Goal: Task Accomplishment & Management: Use online tool/utility

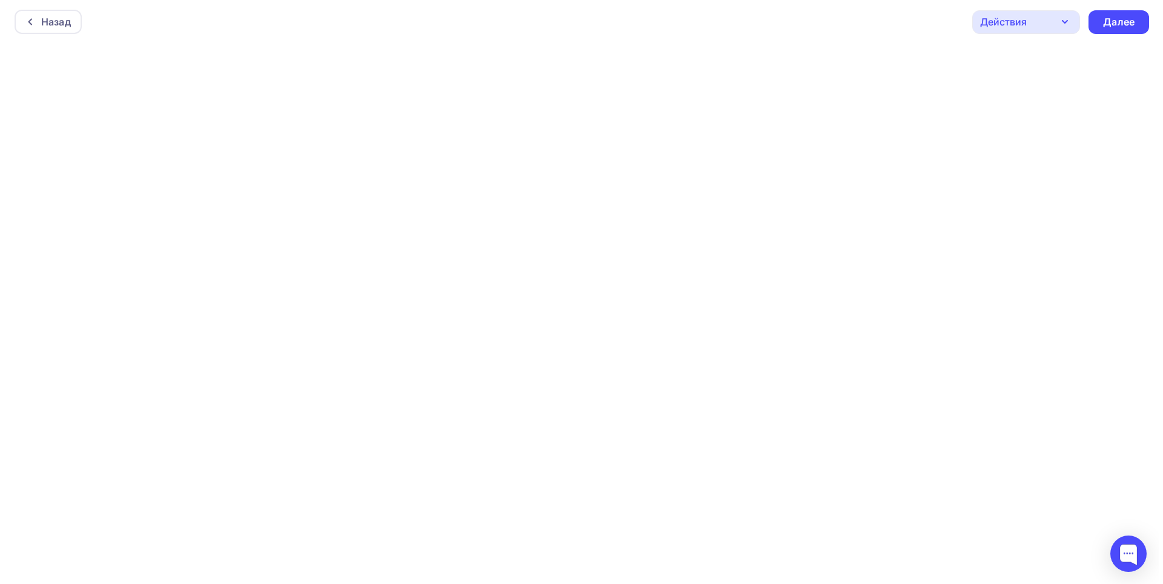
scroll to position [3, 0]
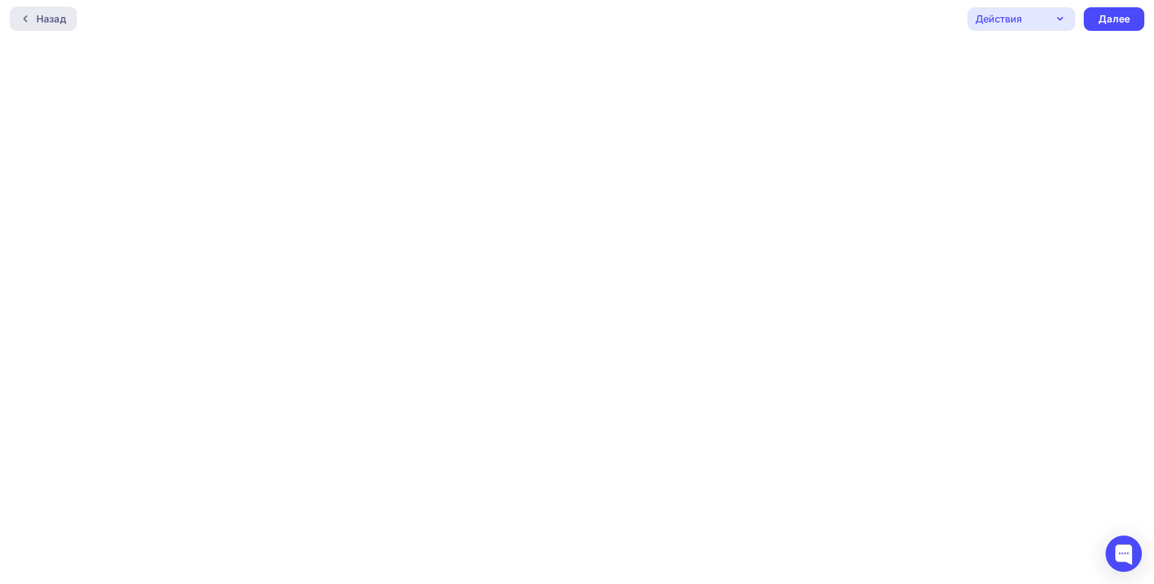
click at [49, 18] on div "Назад" at bounding box center [51, 19] width 30 height 15
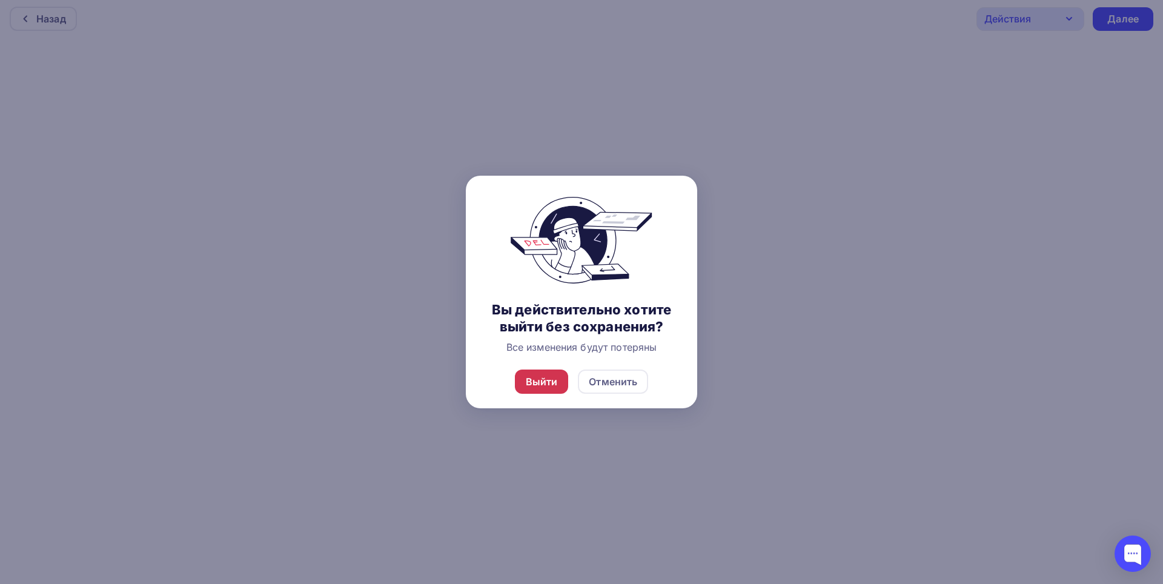
click at [541, 377] on div "Выйти" at bounding box center [542, 381] width 32 height 15
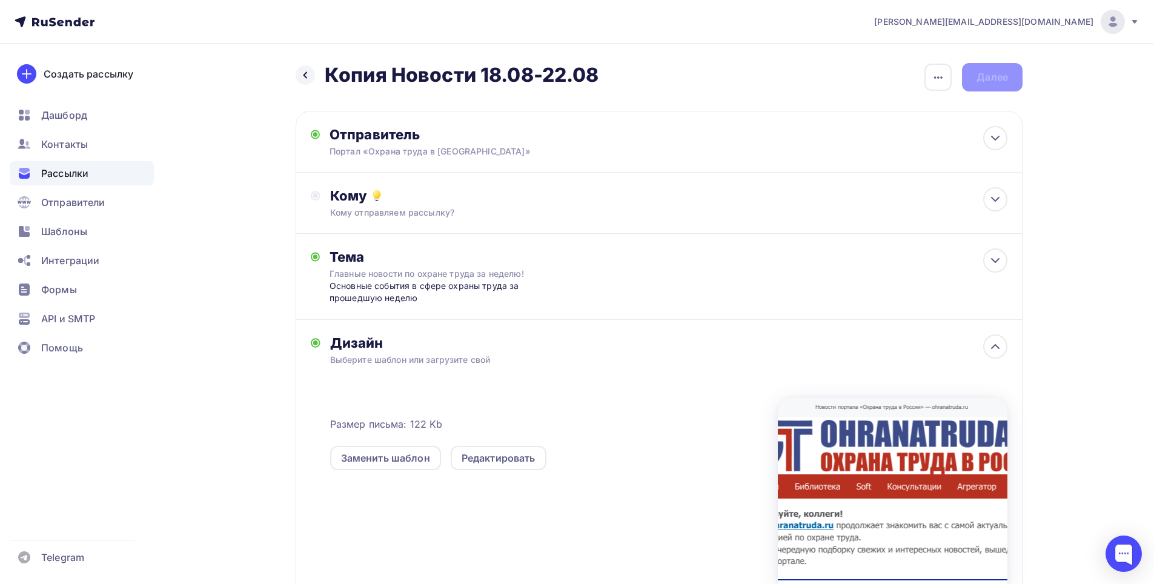
click at [298, 67] on div "Назад Копия Новости 18.08-22.08 Копия Новости 18.08-22.08" at bounding box center [448, 75] width 304 height 24
click at [304, 74] on icon at bounding box center [306, 75] width 10 height 10
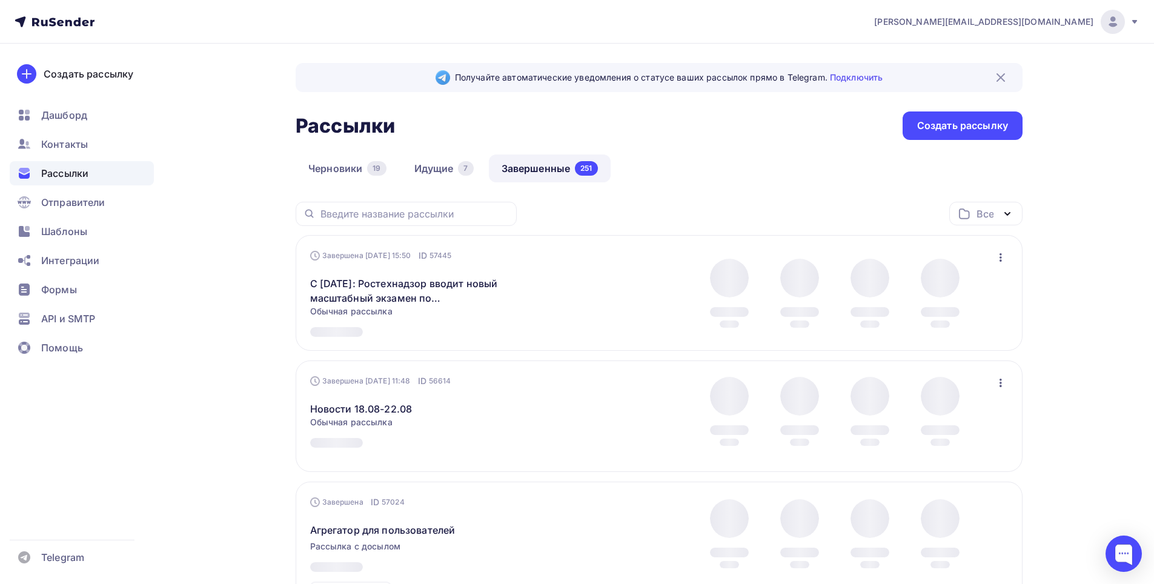
click at [338, 165] on link "Черновики 19" at bounding box center [348, 169] width 104 height 28
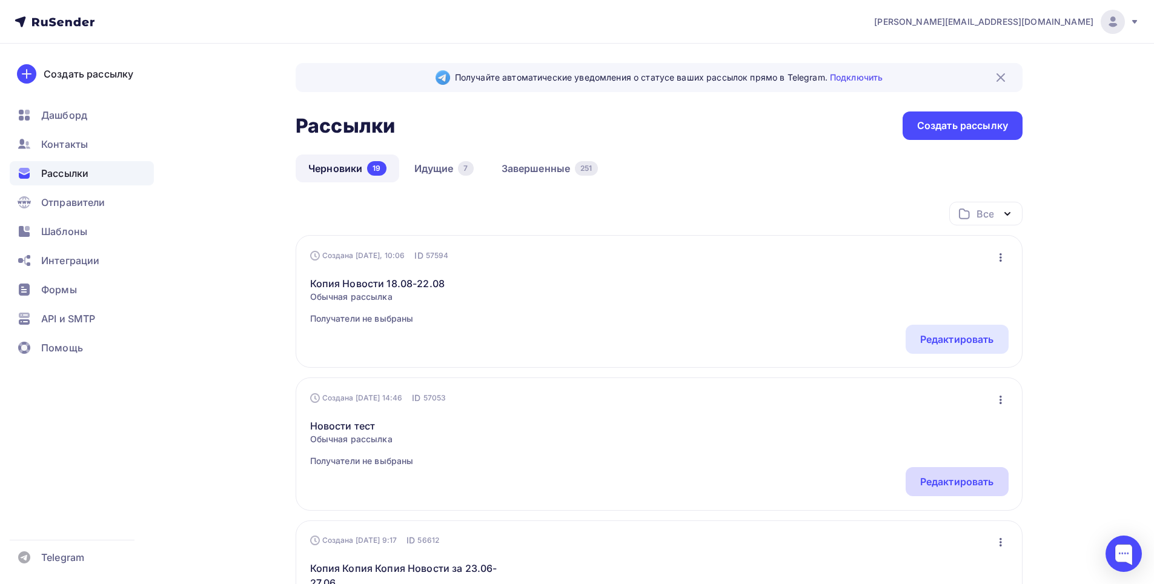
click at [980, 479] on div "Редактировать" at bounding box center [957, 481] width 74 height 15
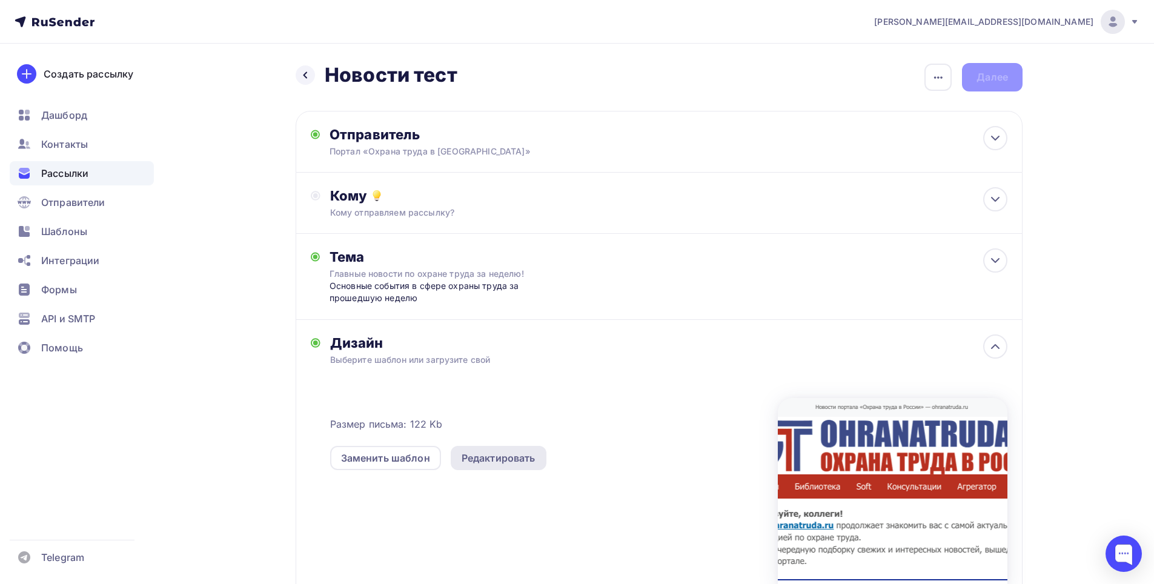
click at [514, 455] on div "Редактировать" at bounding box center [499, 458] width 74 height 15
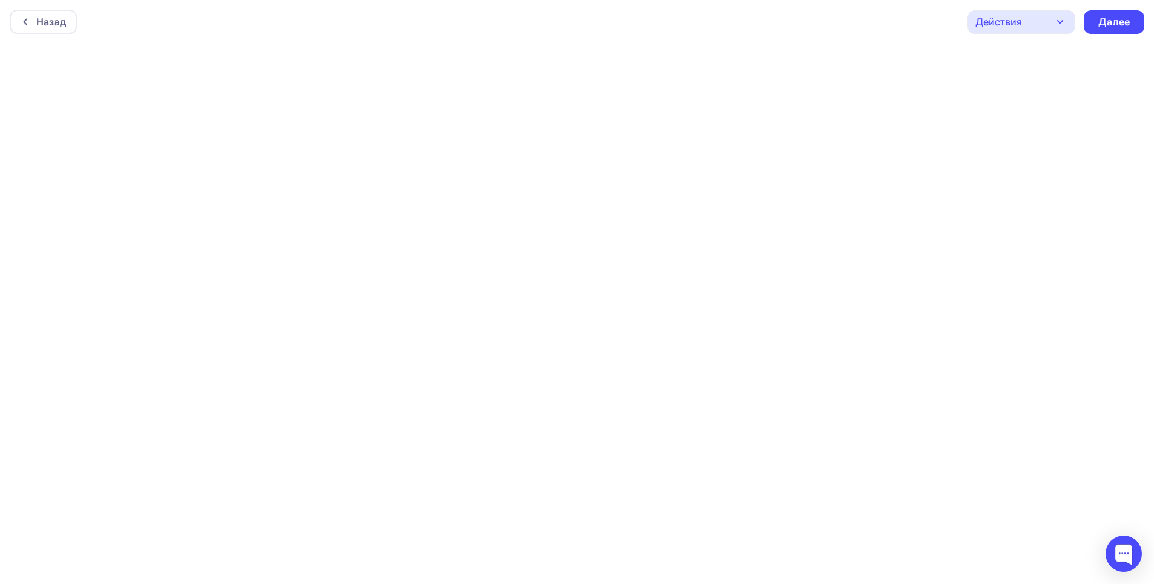
scroll to position [3, 0]
